Goal: Task Accomplishment & Management: Use online tool/utility

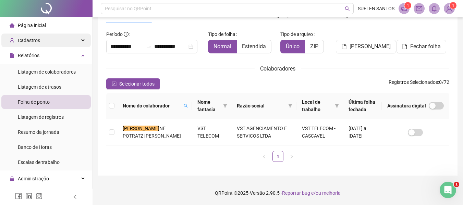
scroll to position [34, 0]
click at [76, 41] on div "Cadastros" at bounding box center [45, 41] width 89 height 14
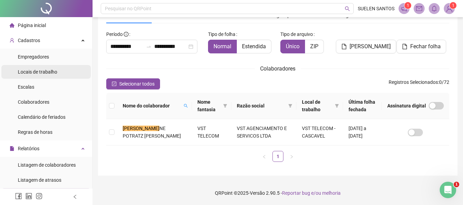
click at [50, 75] on span "Locais de trabalho" at bounding box center [37, 71] width 39 height 5
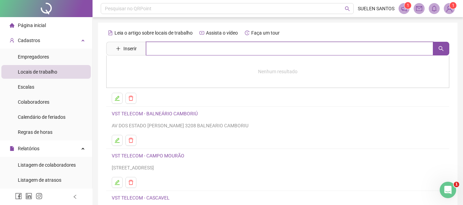
click at [201, 49] on input "text" at bounding box center [289, 49] width 287 height 14
click at [439, 53] on button "button" at bounding box center [441, 49] width 16 height 14
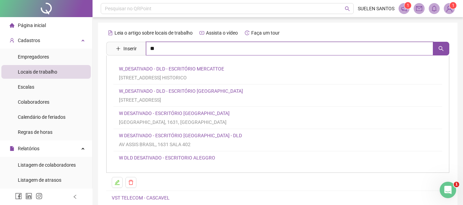
type input "*"
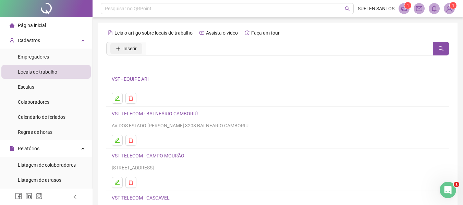
click at [130, 48] on span "Inserir" at bounding box center [129, 49] width 13 height 8
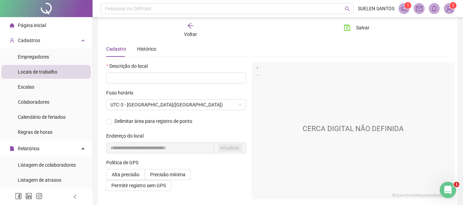
scroll to position [34, 0]
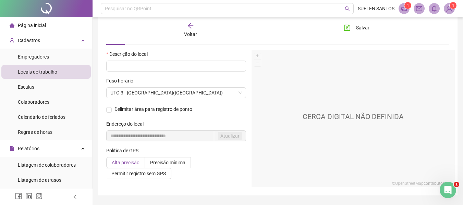
click at [133, 164] on span "Alta precisão" at bounding box center [126, 162] width 28 height 5
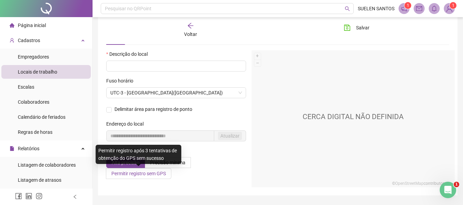
click at [149, 175] on span "Permitir registro sem GPS" at bounding box center [138, 173] width 55 height 5
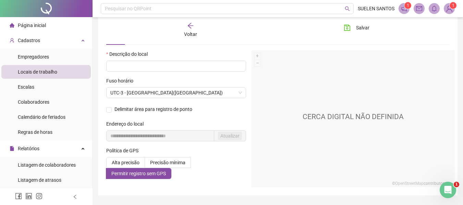
click at [203, 164] on div "Alta precisão Precisão mínima Permitir registro sem GPS" at bounding box center [176, 168] width 140 height 22
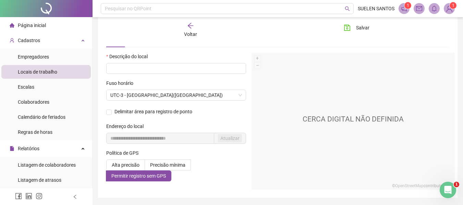
scroll to position [20, 0]
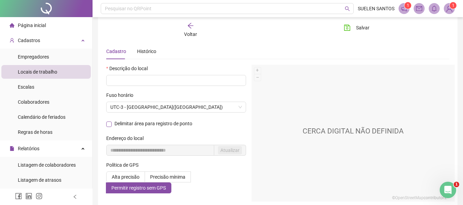
click at [112, 124] on span "Delimitar área para registro de ponto" at bounding box center [153, 124] width 83 height 4
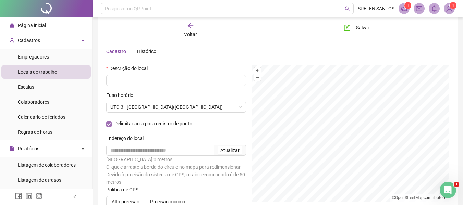
click at [112, 124] on span "Delimitar área para registro de ponto" at bounding box center [153, 124] width 83 height 4
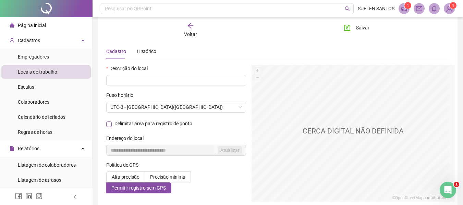
click at [112, 124] on span "Delimitar área para registro de ponto" at bounding box center [153, 124] width 83 height 4
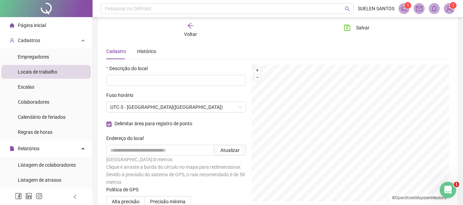
click at [112, 124] on span "Delimitar área para registro de ponto" at bounding box center [153, 124] width 83 height 4
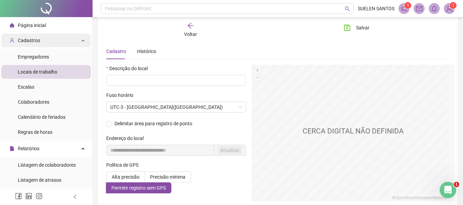
click at [77, 42] on div "Cadastros" at bounding box center [45, 41] width 89 height 14
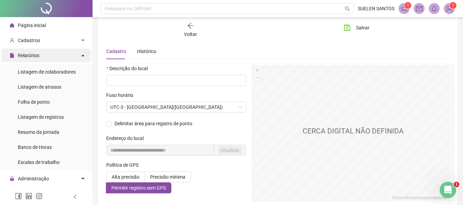
click at [77, 58] on div "Relatórios" at bounding box center [45, 56] width 89 height 14
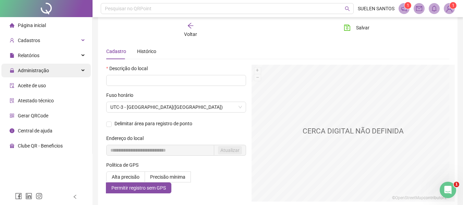
click at [81, 69] on div "Administração" at bounding box center [45, 71] width 89 height 14
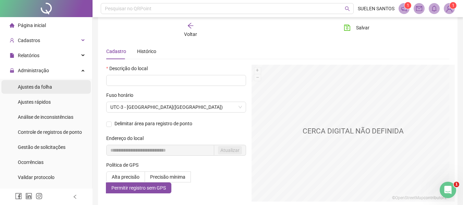
click at [58, 85] on li "Ajustes da folha" at bounding box center [45, 87] width 89 height 14
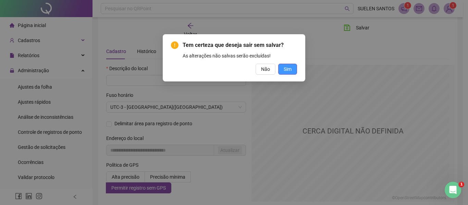
click at [286, 70] on span "Sim" at bounding box center [288, 69] width 8 height 8
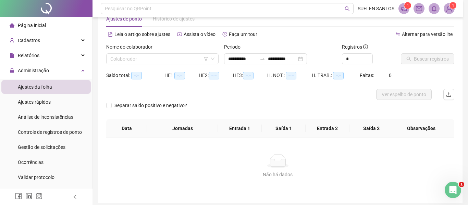
type input "**********"
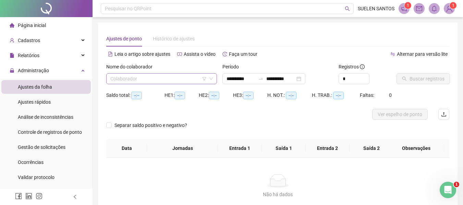
click at [146, 79] on input "search" at bounding box center [158, 79] width 96 height 10
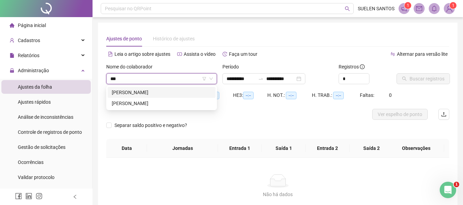
type input "****"
click at [148, 96] on div "[PERSON_NAME]" at bounding box center [162, 92] width 108 height 11
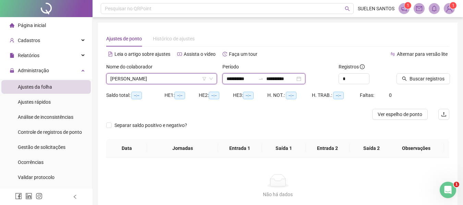
click at [227, 77] on input "**********" at bounding box center [241, 79] width 29 height 8
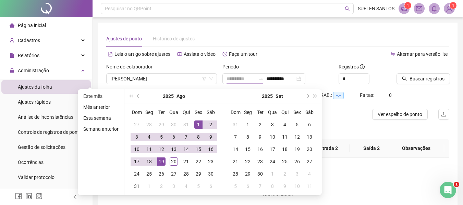
click at [198, 124] on div "1" at bounding box center [198, 125] width 8 height 8
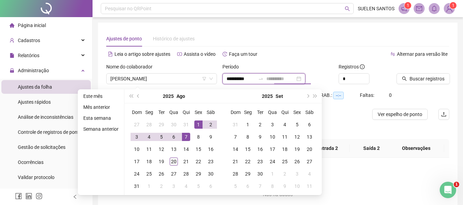
type input "**********"
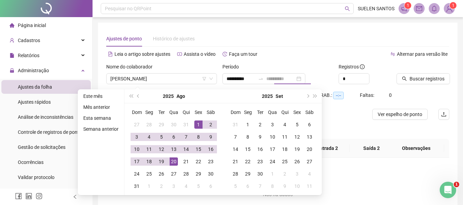
click at [171, 161] on div "20" at bounding box center [174, 162] width 8 height 8
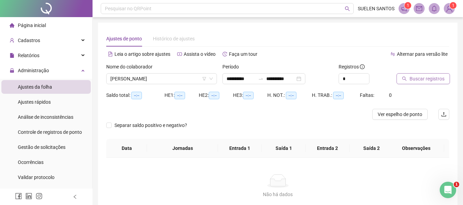
click at [417, 79] on span "Buscar registros" at bounding box center [427, 79] width 35 height 8
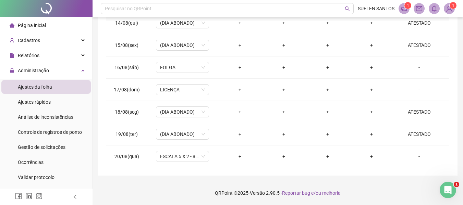
scroll to position [299, 0]
click at [413, 157] on div "-" at bounding box center [419, 157] width 40 height 8
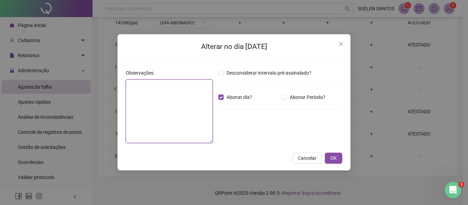
click at [189, 103] on textarea at bounding box center [169, 112] width 87 height 64
type textarea "********"
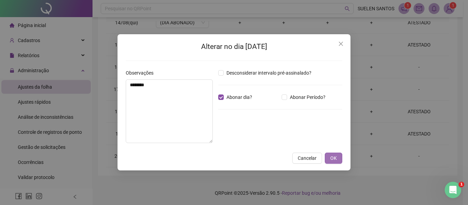
click at [331, 158] on span "OK" at bounding box center [334, 159] width 7 height 8
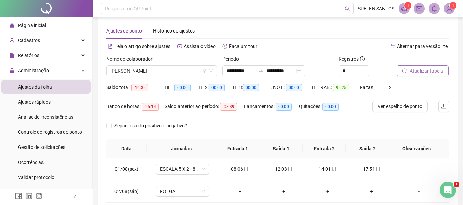
scroll to position [0, 0]
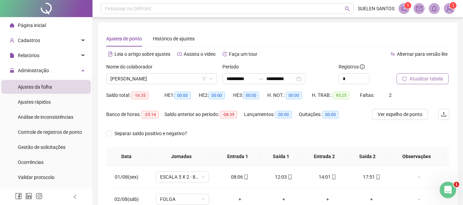
click at [415, 80] on span "Atualizar tabela" at bounding box center [427, 79] width 34 height 8
